Goal: Task Accomplishment & Management: Use online tool/utility

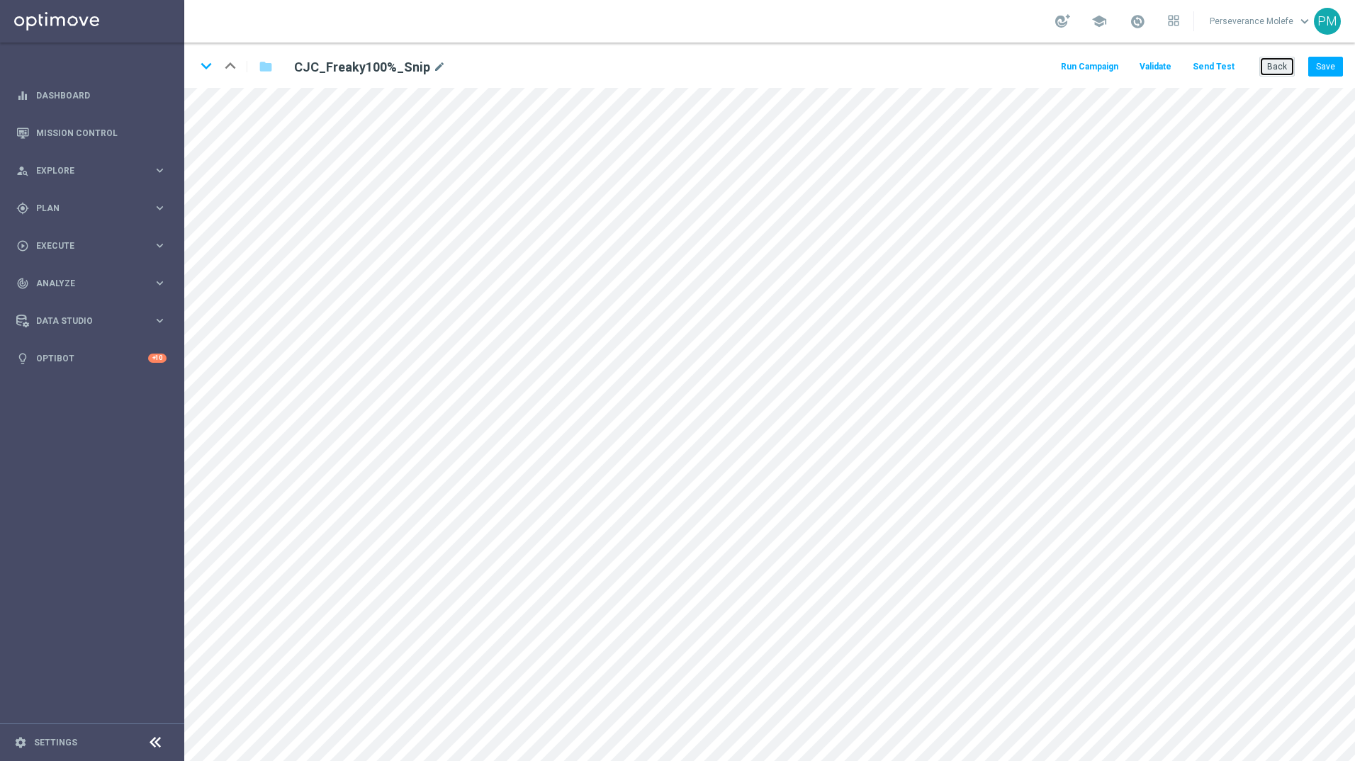
click at [1286, 69] on button "Back" at bounding box center [1276, 67] width 35 height 20
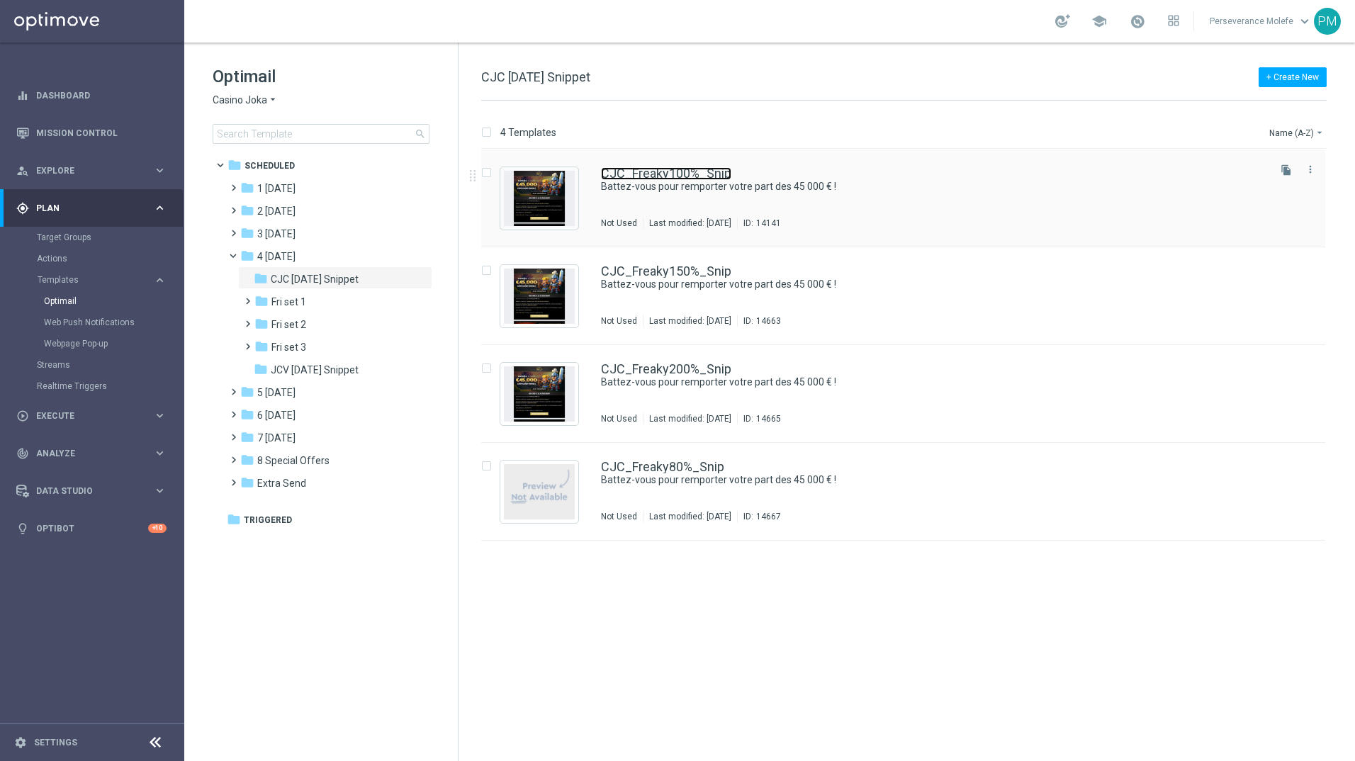
click at [694, 174] on link "CJC_Freaky100%_Snip" at bounding box center [666, 173] width 130 height 13
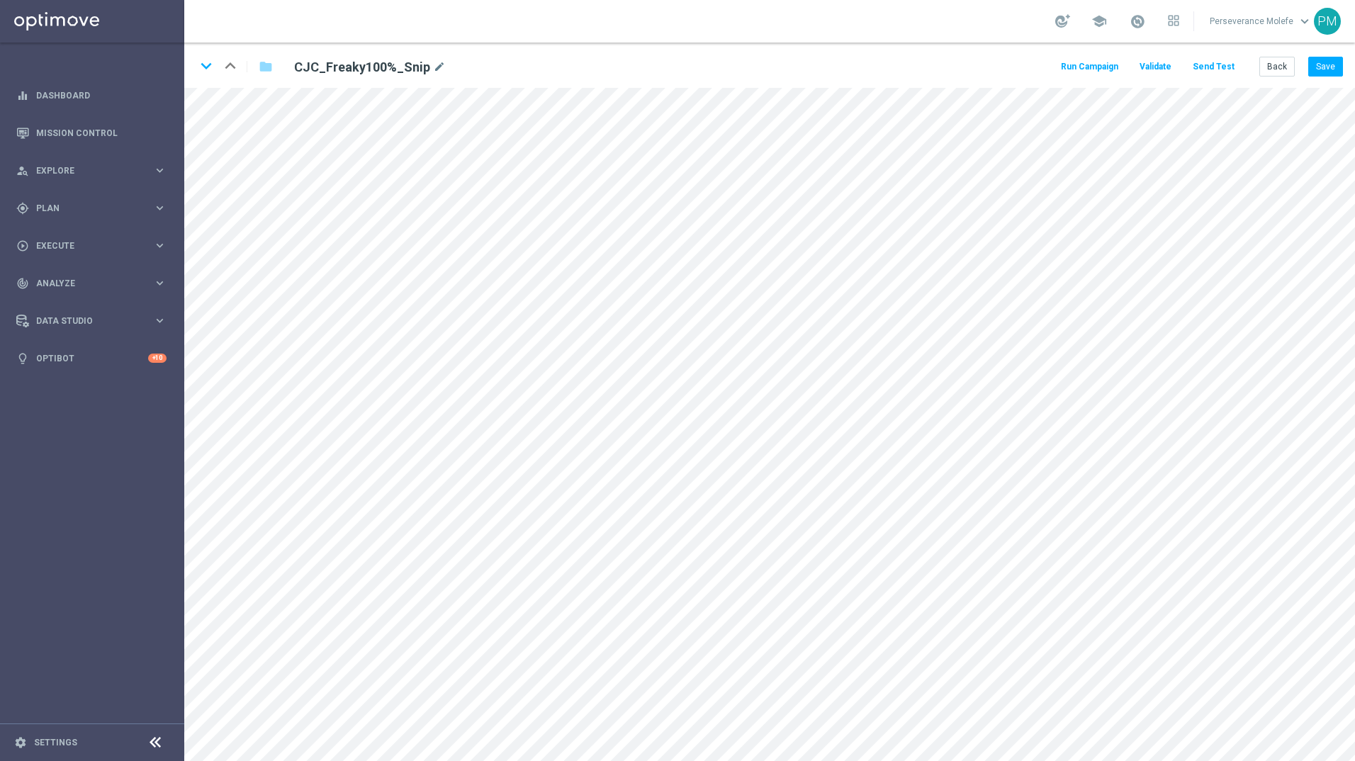
click at [1214, 69] on button "Send Test" at bounding box center [1214, 66] width 46 height 19
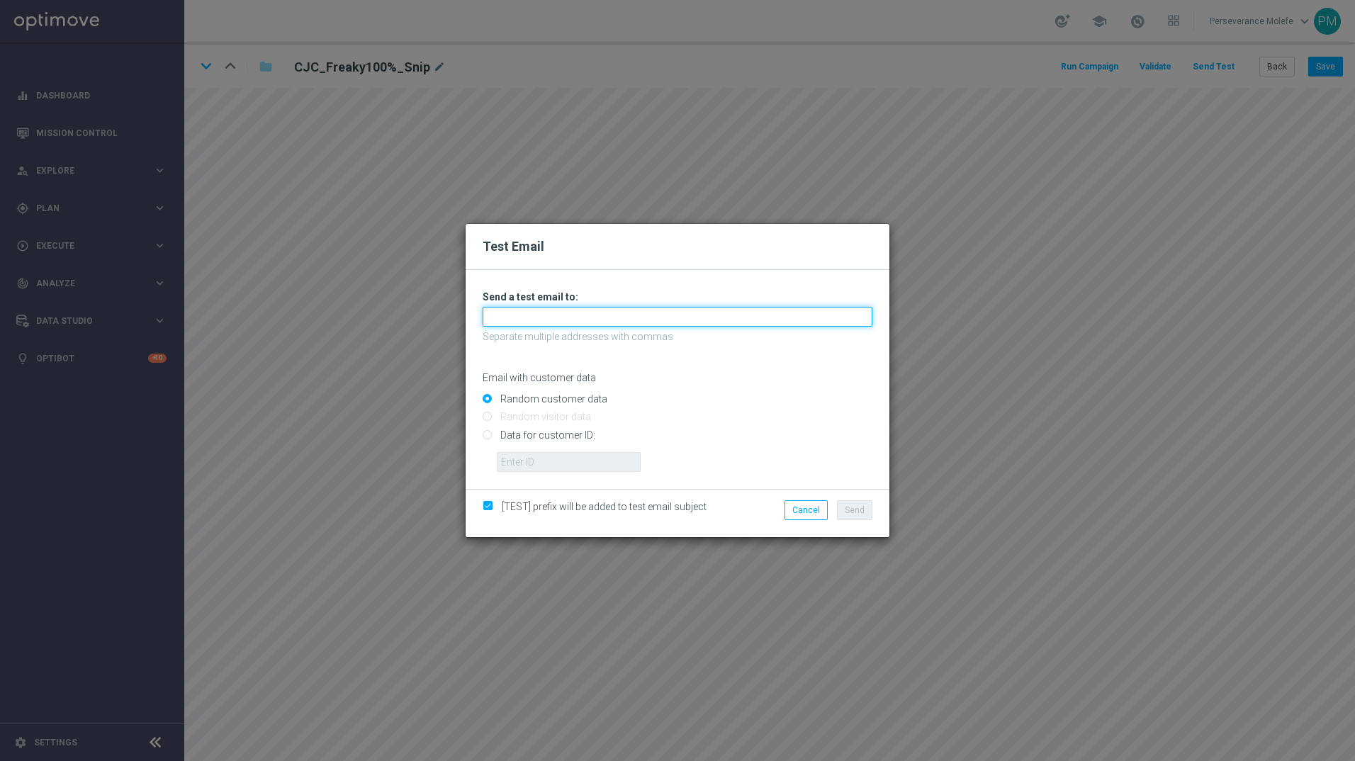
click at [632, 325] on input "text" at bounding box center [678, 317] width 390 height 20
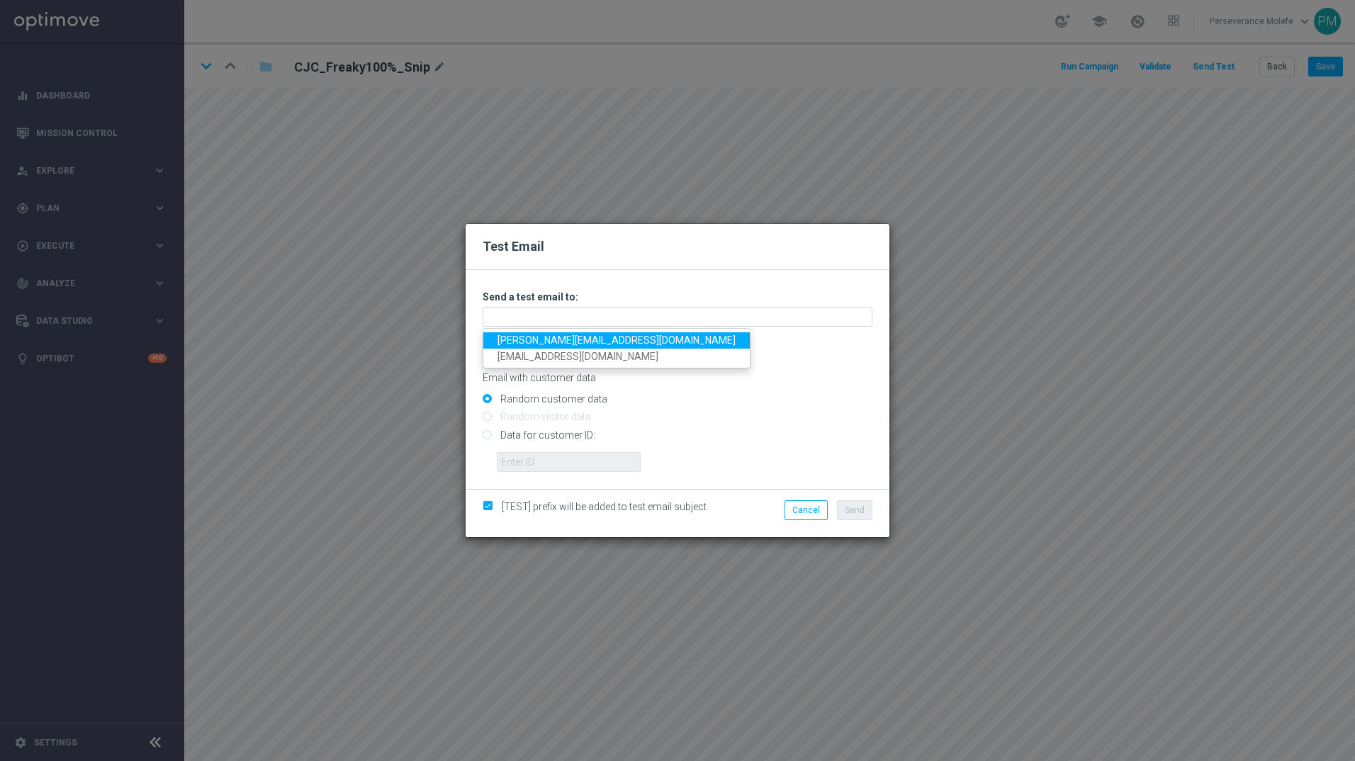
click at [615, 342] on link "Madeleine@viva-vision.net" at bounding box center [616, 340] width 266 height 16
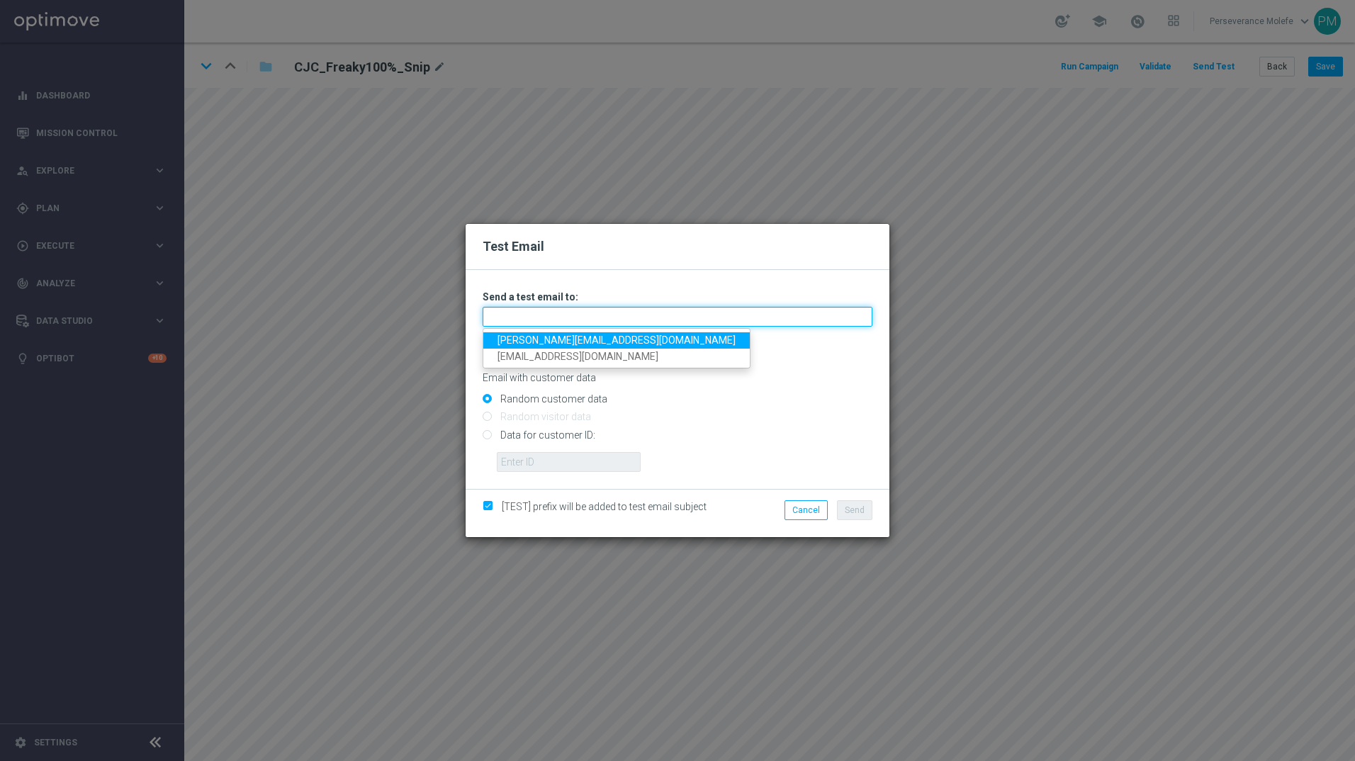
type input "Madeleine@viva-vision.net"
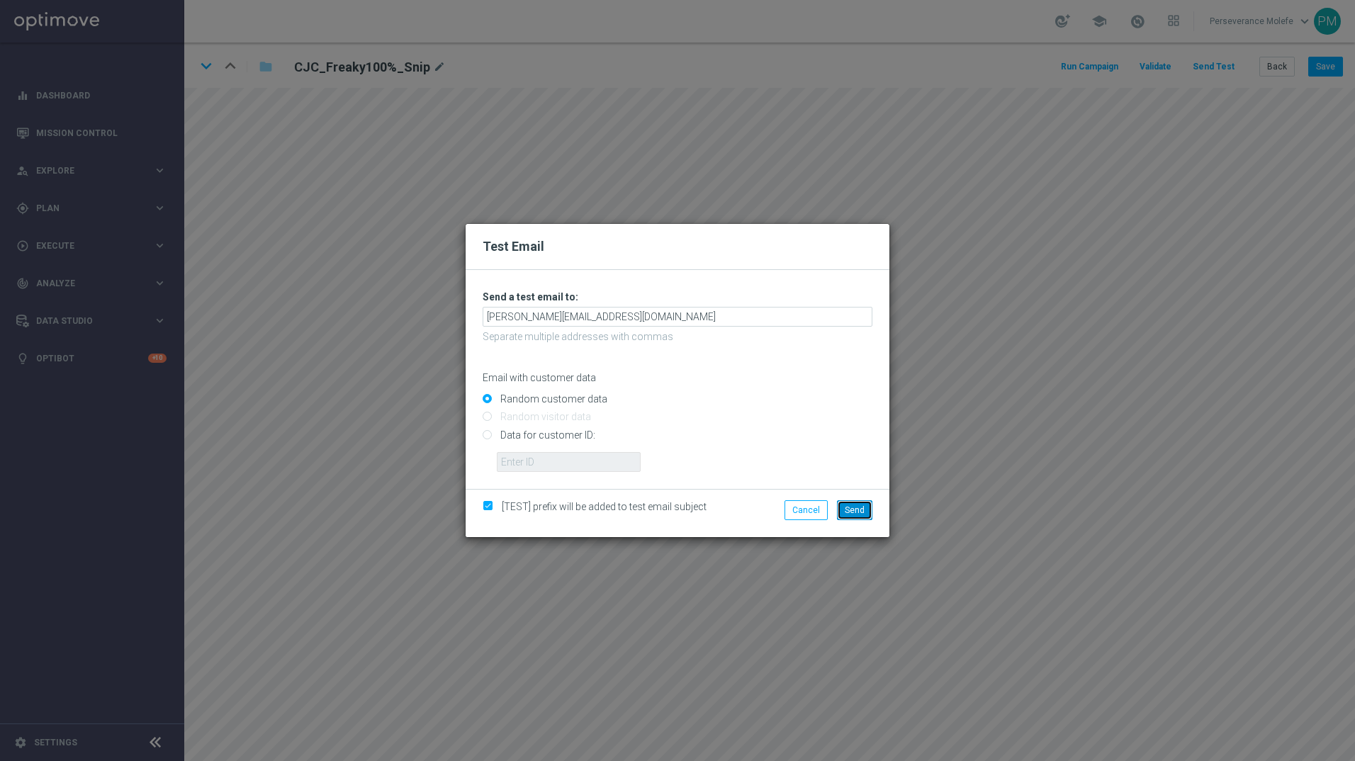
click at [855, 513] on span "Send" at bounding box center [855, 510] width 20 height 10
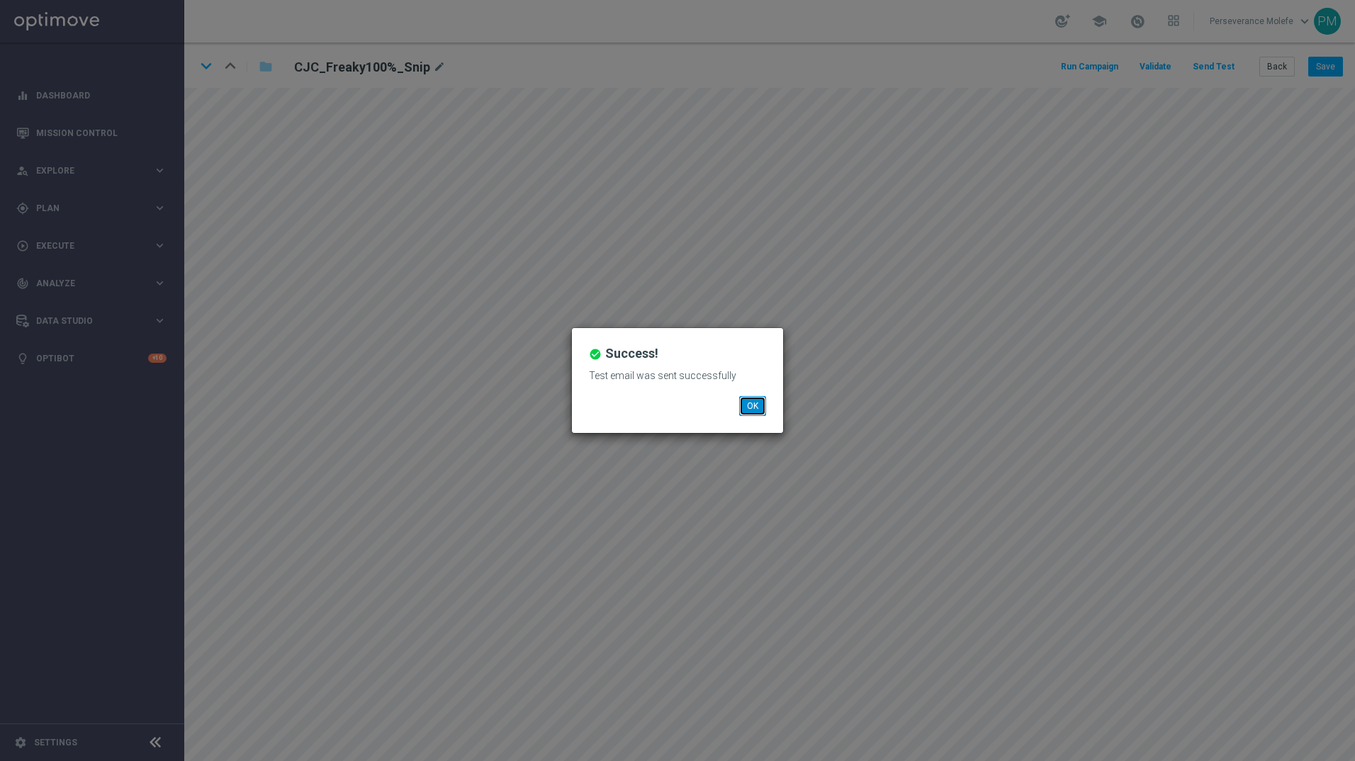
click at [756, 404] on button "OK" at bounding box center [752, 406] width 27 height 20
